Goal: Information Seeking & Learning: Learn about a topic

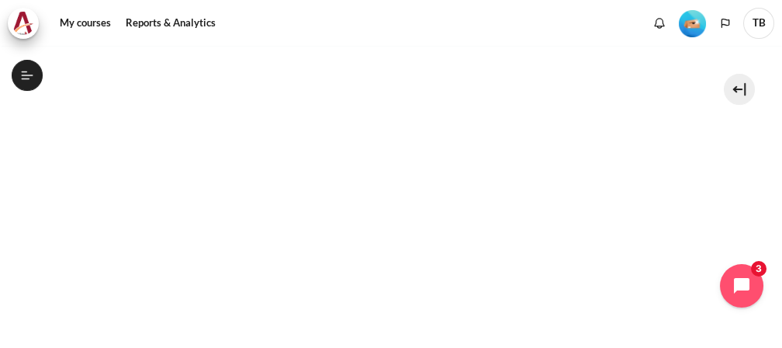
scroll to position [714, 0]
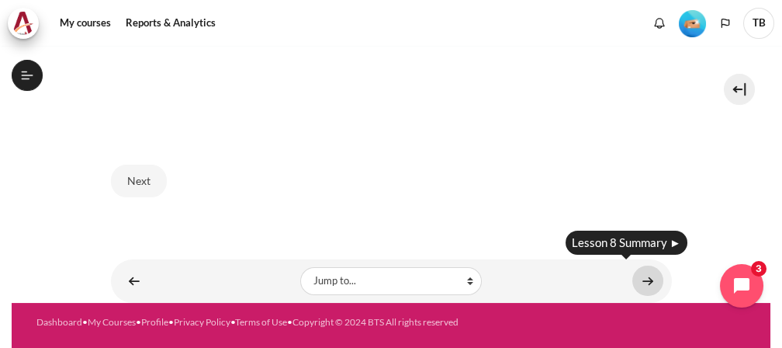
click at [652, 271] on link "Content" at bounding box center [647, 280] width 31 height 30
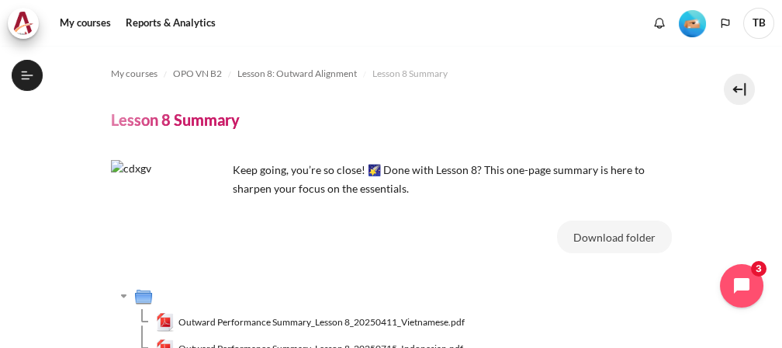
scroll to position [272, 0]
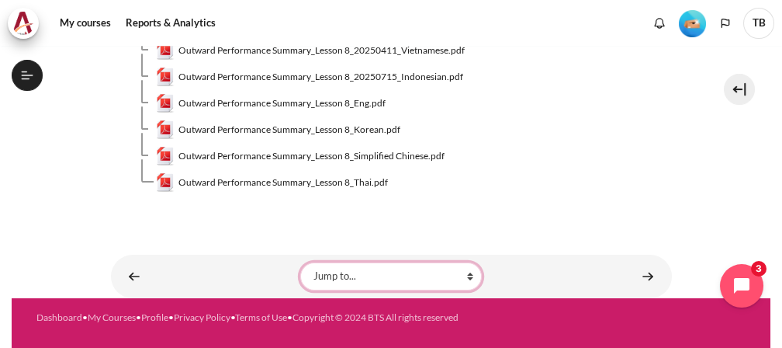
click at [466, 275] on select "Jump to... Getting Started with Our 'Smart-Learning' Platform Why Outward Perfo…" at bounding box center [391, 276] width 182 height 28
select select "/mod/lesson/view.php?id=18626&forceview=1"
click at [300, 262] on select "Jump to... Getting Started with Our 'Smart-Learning' Platform Why Outward Perfo…" at bounding box center [391, 276] width 182 height 28
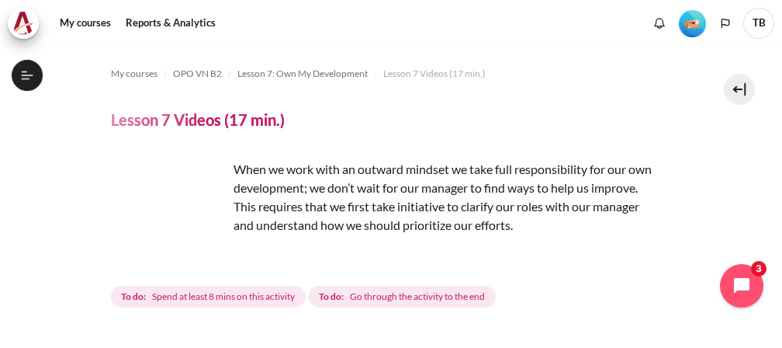
scroll to position [1116, 0]
click at [218, 247] on img "Content" at bounding box center [169, 218] width 116 height 116
click at [206, 248] on img "Content" at bounding box center [169, 218] width 116 height 116
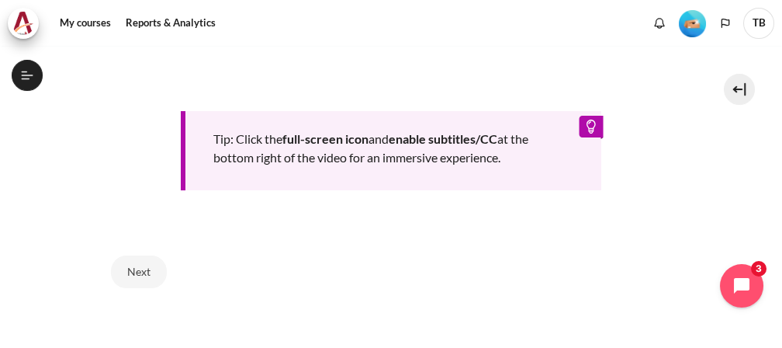
scroll to position [776, 0]
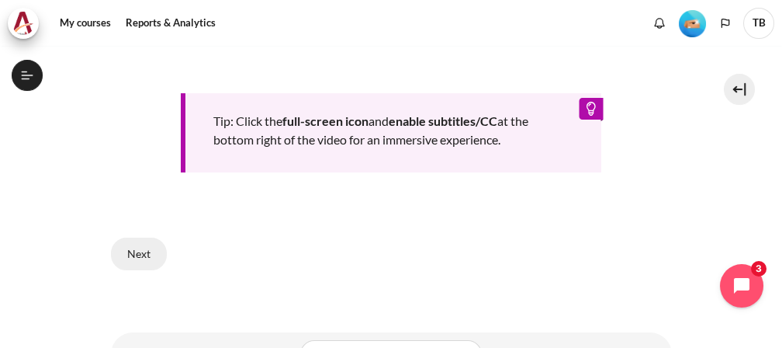
click at [140, 251] on button "Next" at bounding box center [139, 253] width 56 height 33
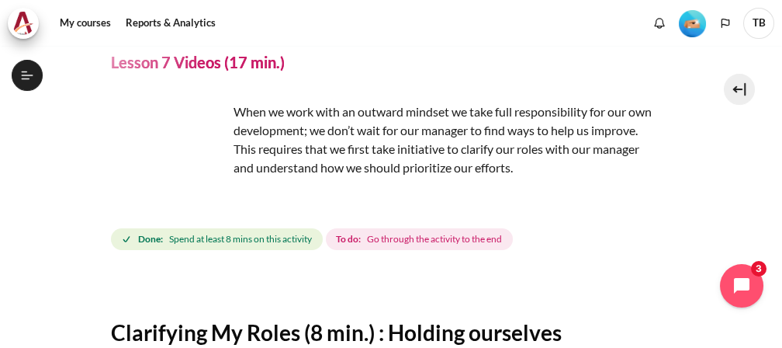
scroll to position [86, 0]
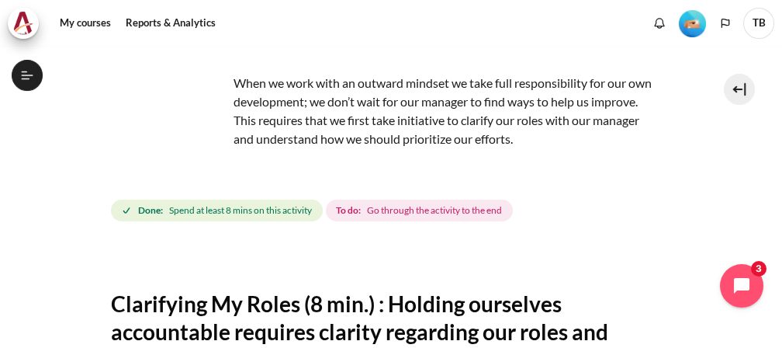
click at [409, 208] on span "Go through the activity to the end" at bounding box center [434, 210] width 135 height 14
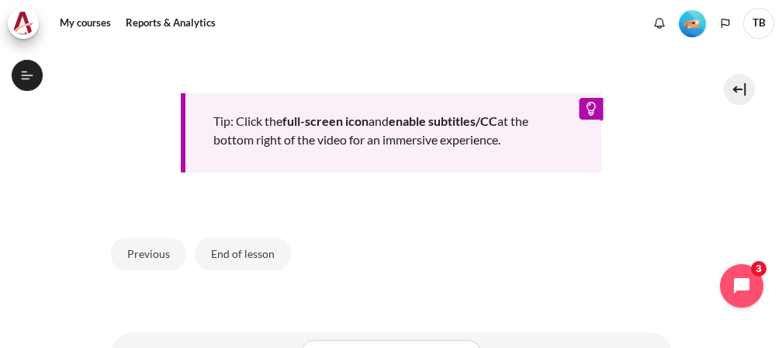
scroll to position [849, 0]
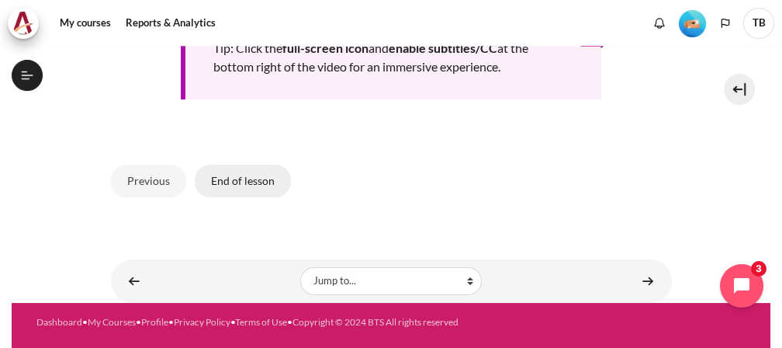
click at [262, 173] on button "End of lesson" at bounding box center [243, 181] width 96 height 33
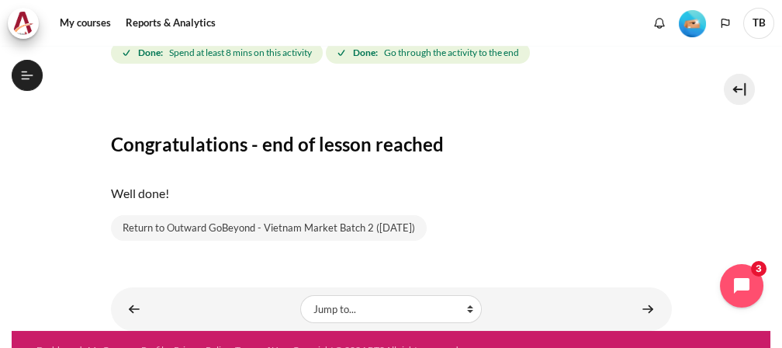
scroll to position [276, 0]
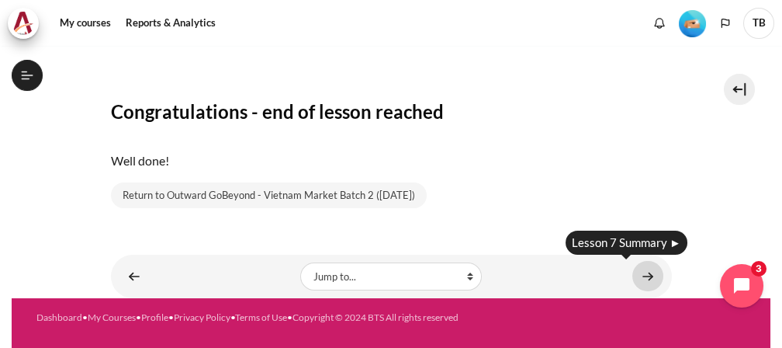
click at [648, 272] on link "Content" at bounding box center [647, 276] width 31 height 30
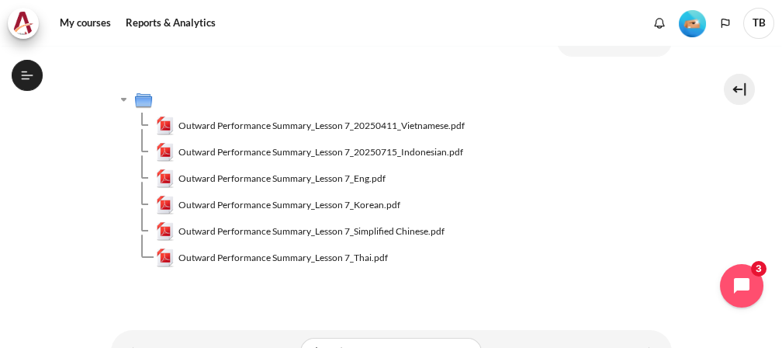
scroll to position [258, 0]
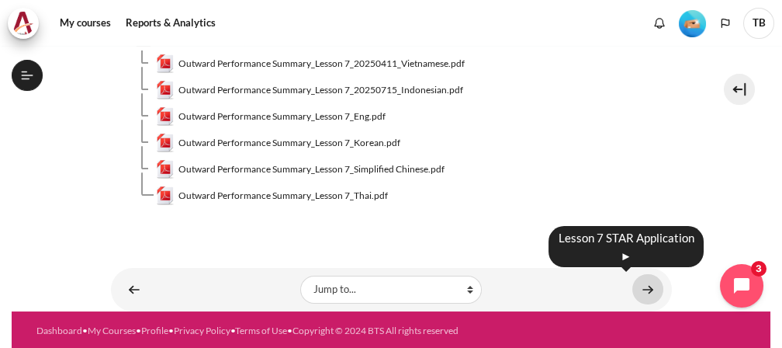
click at [632, 296] on link "Content" at bounding box center [647, 289] width 31 height 30
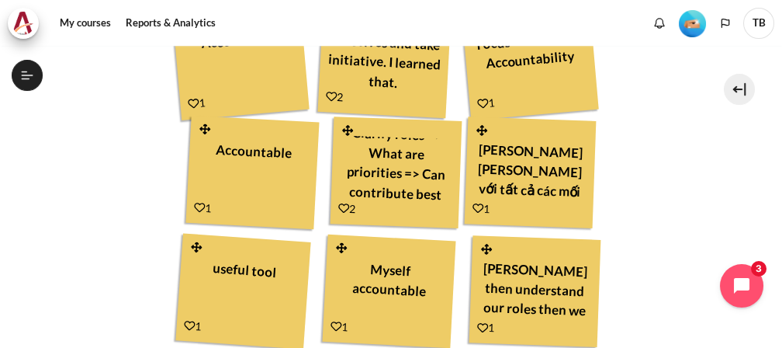
scroll to position [517, 0]
